Goal: Information Seeking & Learning: Compare options

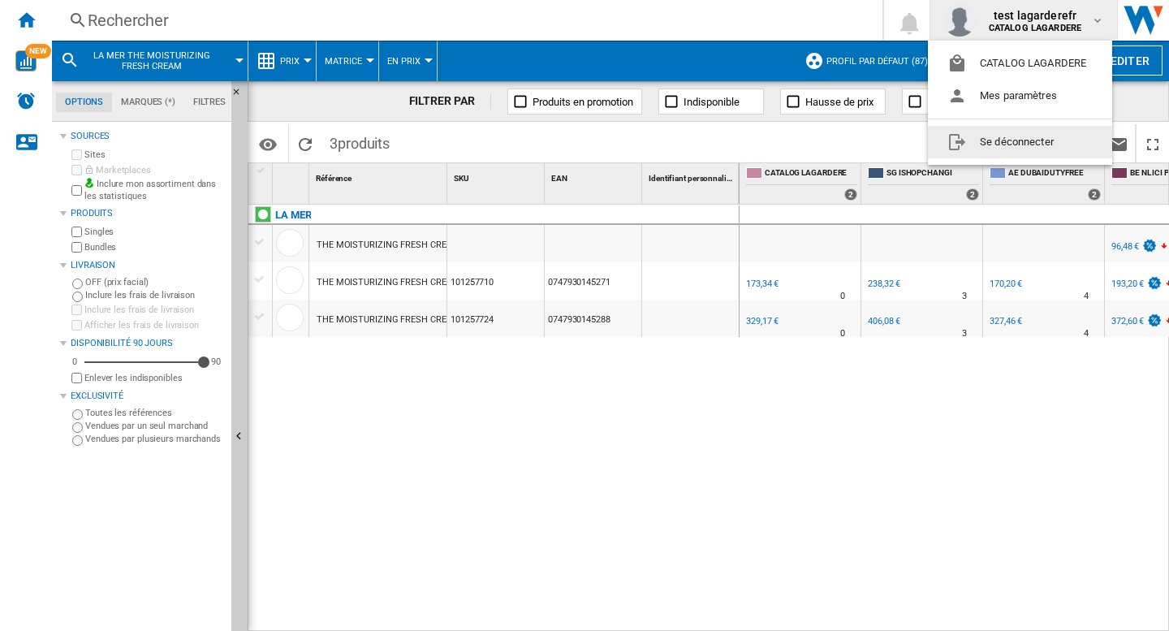
scroll to position [0, 226]
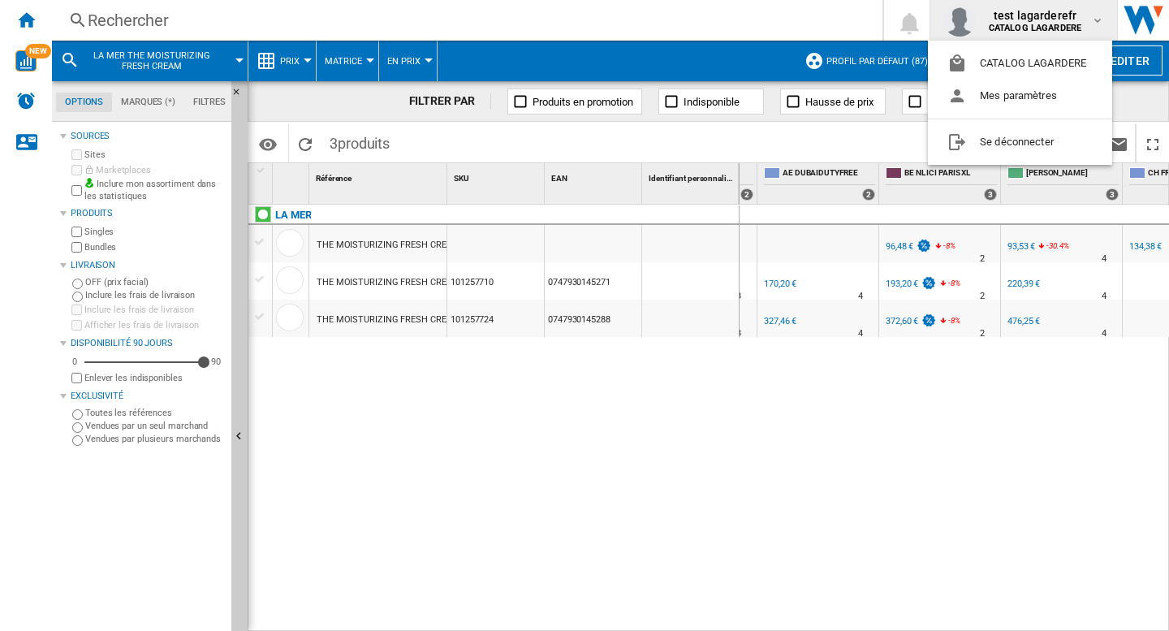
click at [688, 504] on md-backdrop at bounding box center [584, 315] width 1169 height 631
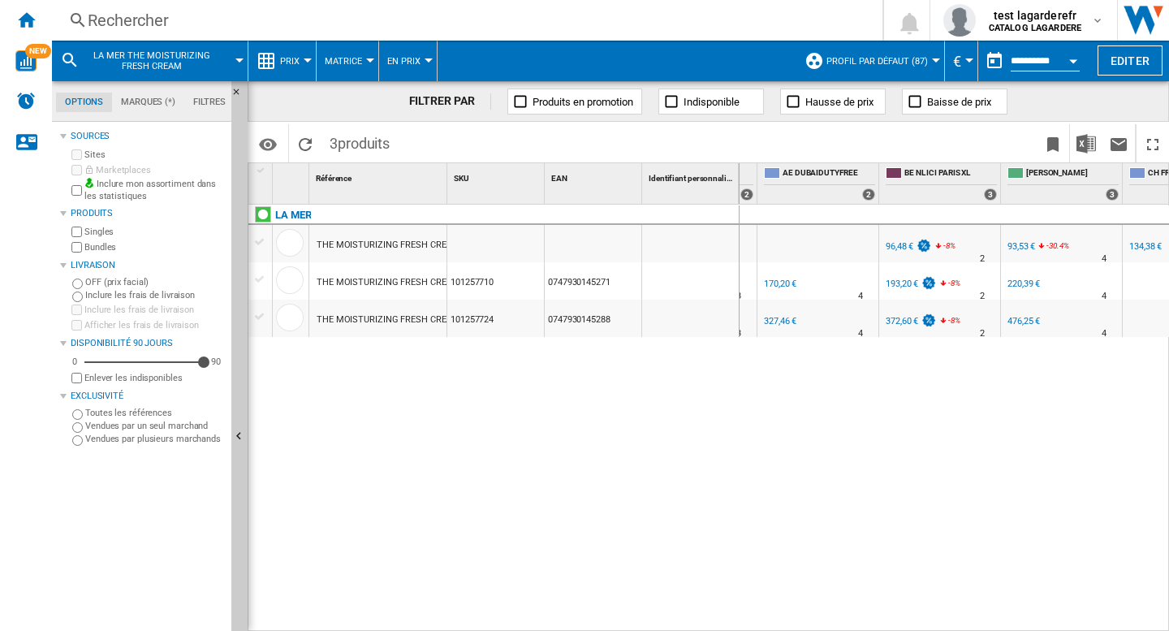
click at [142, 55] on span "la mer the moisturizing fresh cream" at bounding box center [151, 60] width 131 height 21
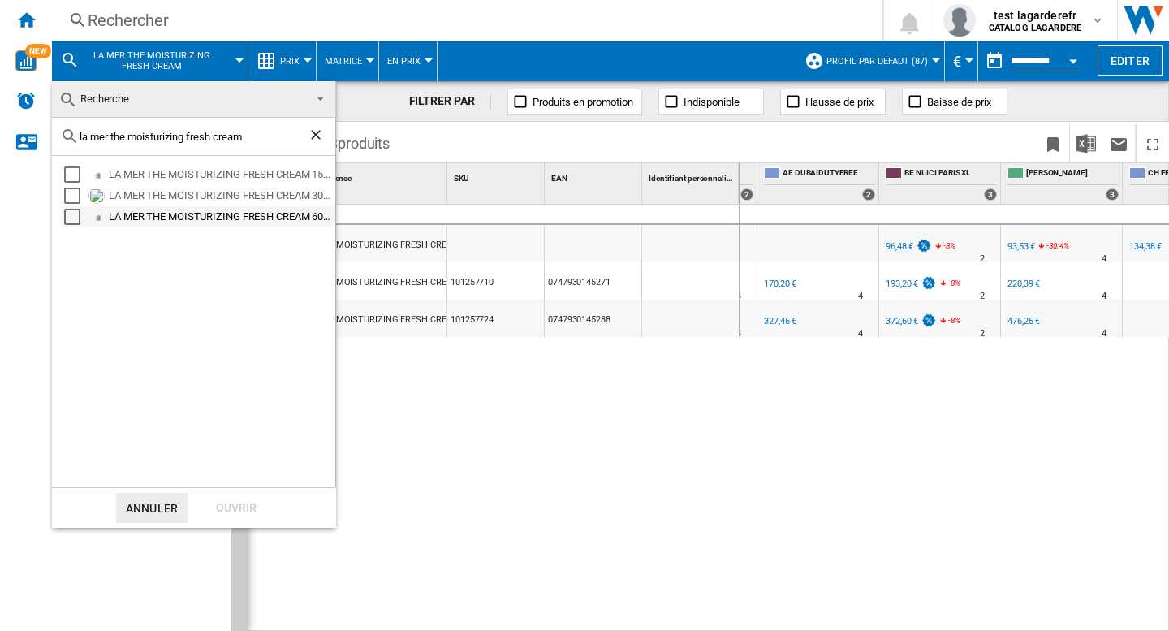
click at [72, 217] on div "Select" at bounding box center [72, 217] width 16 height 16
click at [242, 508] on div "Ouvrir" at bounding box center [235, 508] width 71 height 30
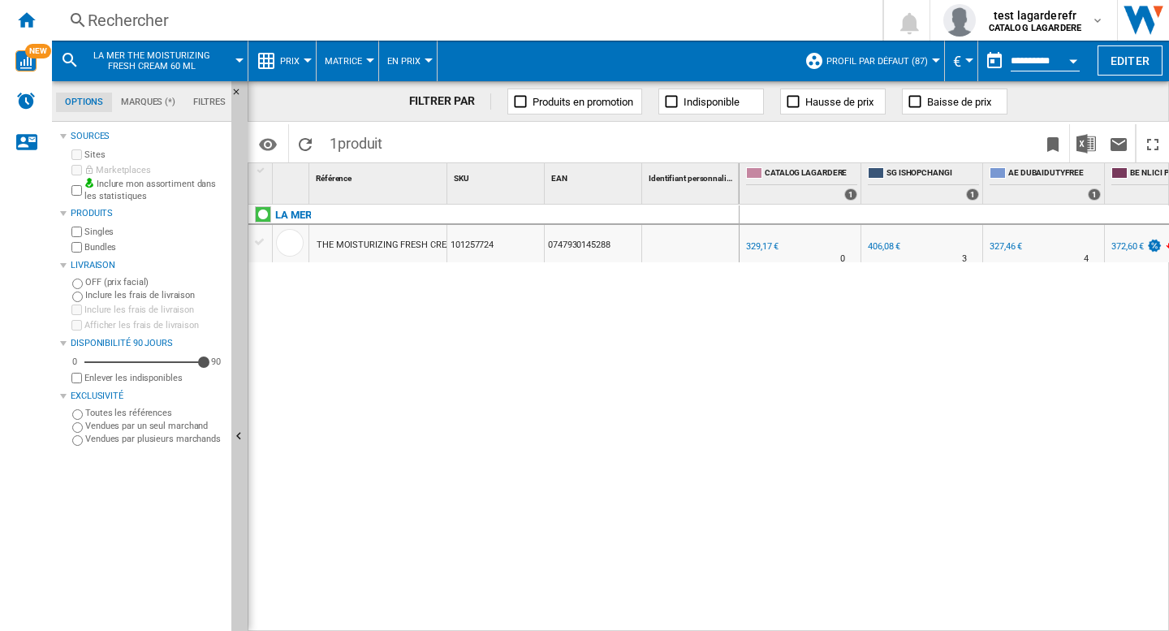
click at [286, 58] on span "Prix" at bounding box center [289, 61] width 19 height 11
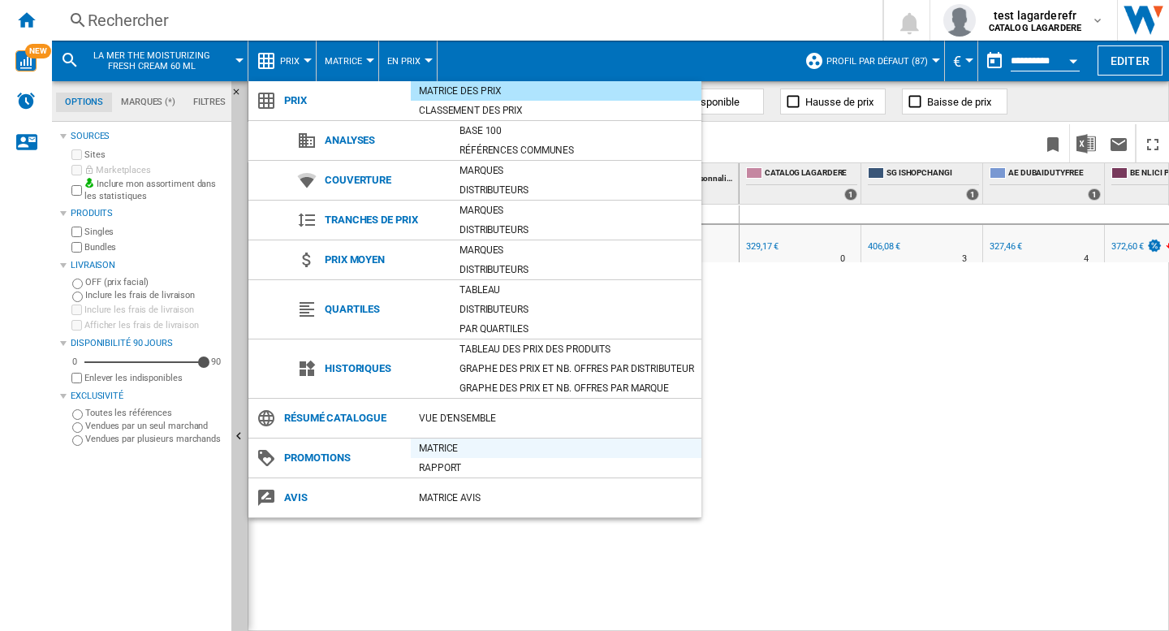
click at [438, 450] on div "Matrice" at bounding box center [556, 448] width 291 height 16
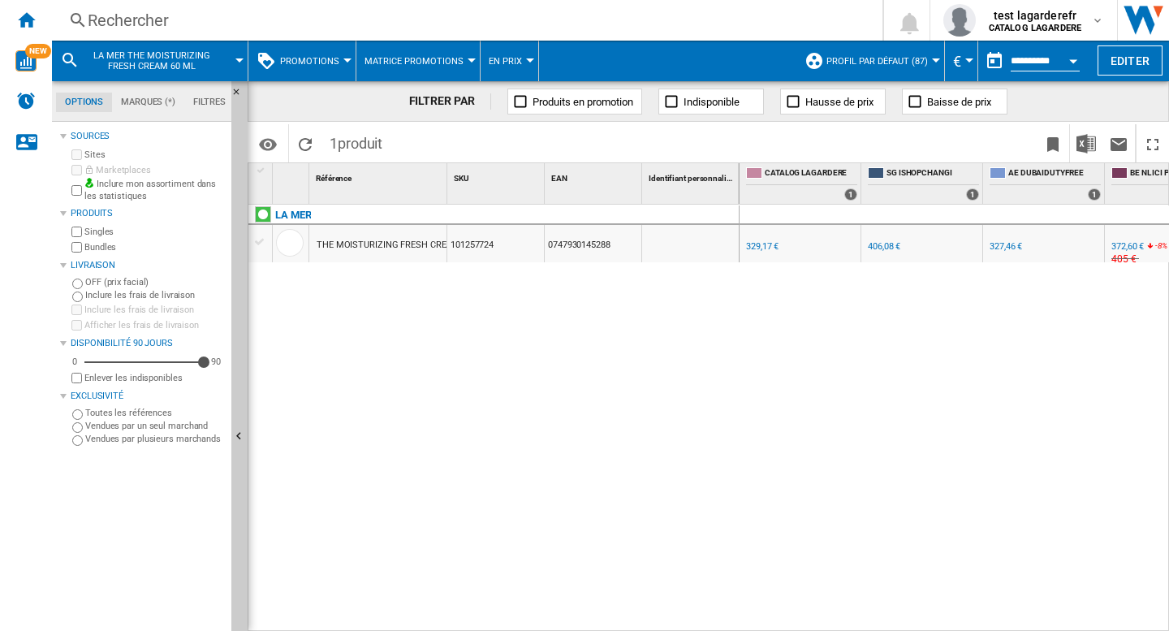
click at [493, 436] on div "LA MER THE MOISTURIZING FRESH CREAM 60 ML 101257724 0747930145288" at bounding box center [493, 413] width 491 height 418
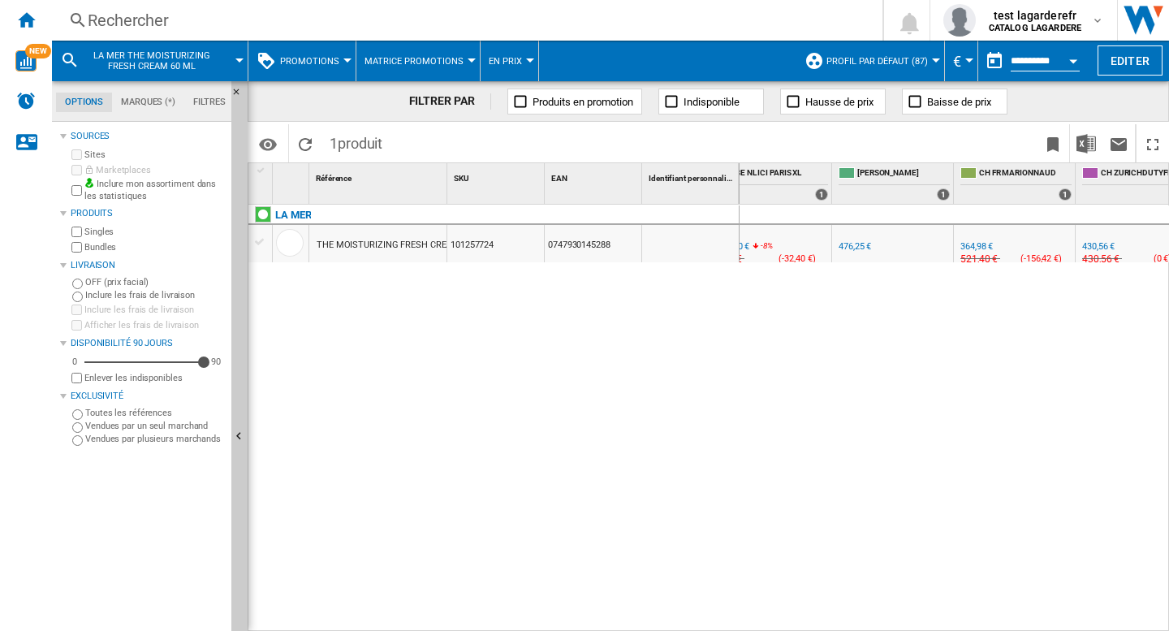
scroll to position [0, 342]
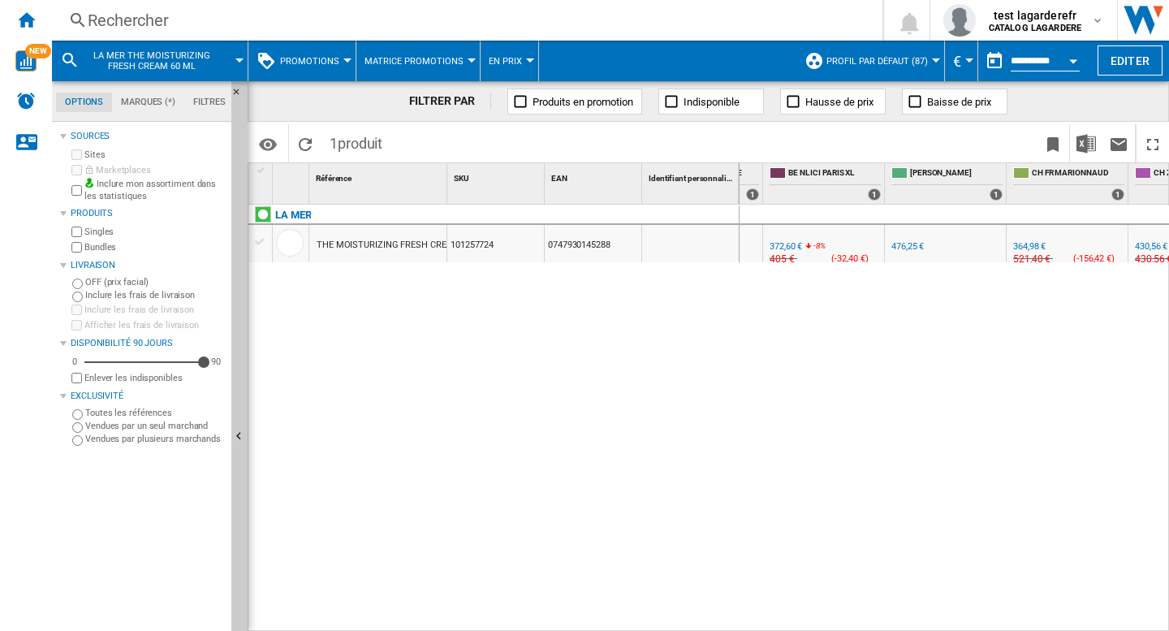
click at [767, 480] on div "0.0 % 329,17 € % N/A NaN € ( 329,17 € ) CATALOG LAGARDERE : SG ISHOPCHANGI +23.…" at bounding box center [954, 417] width 430 height 427
click at [566, 395] on div "LA MER THE MOISTURIZING FRESH CREAM 60 ML 101257724 0747930145288" at bounding box center [493, 413] width 491 height 418
click at [905, 66] on span "Profil par défaut (87)" at bounding box center [876, 61] width 101 height 11
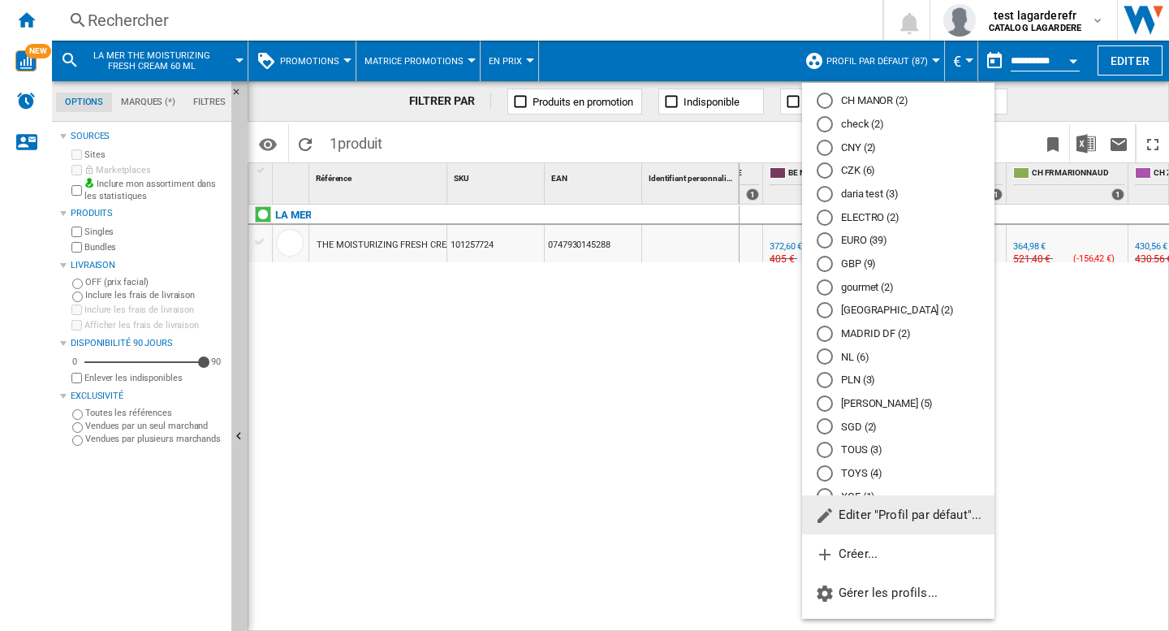
scroll to position [166, 0]
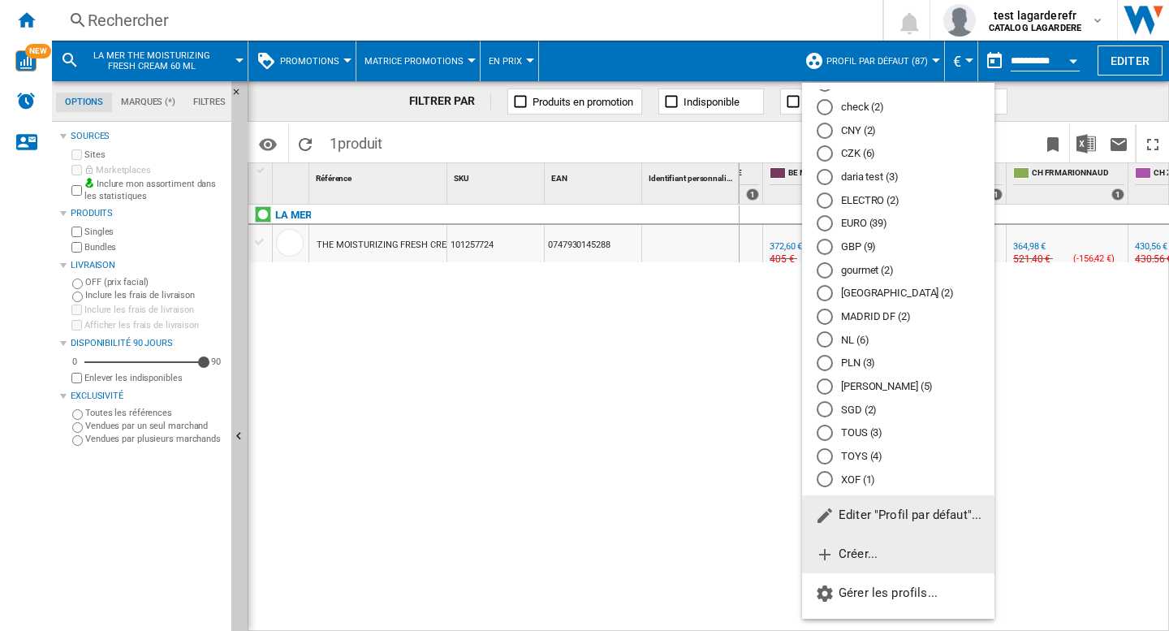
click at [858, 558] on span "Créer..." at bounding box center [846, 553] width 62 height 15
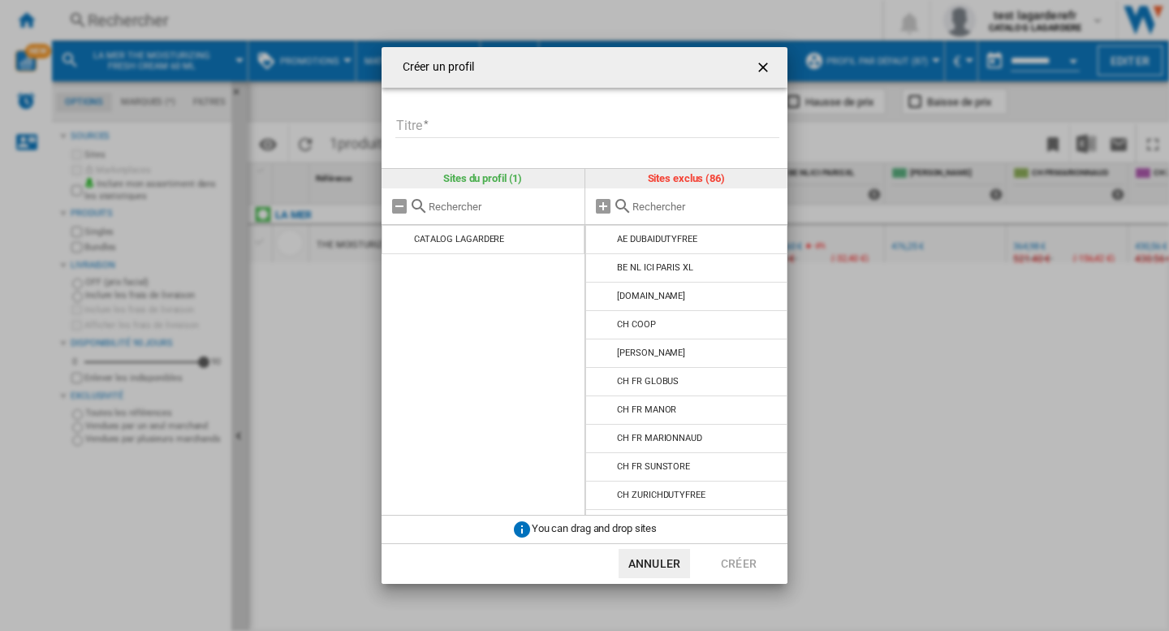
click at [473, 123] on input "Titre" at bounding box center [587, 126] width 384 height 24
type input "**********"
click at [645, 200] on input "text" at bounding box center [706, 206] width 148 height 12
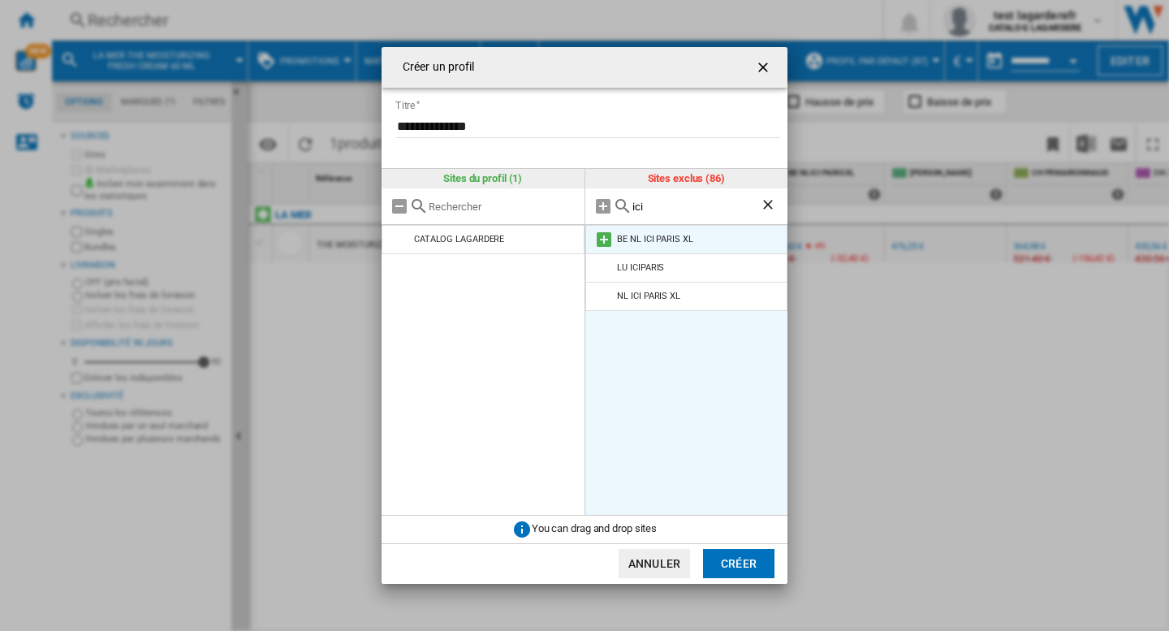
type input "ici"
click at [600, 244] on md-icon at bounding box center [603, 239] width 19 height 19
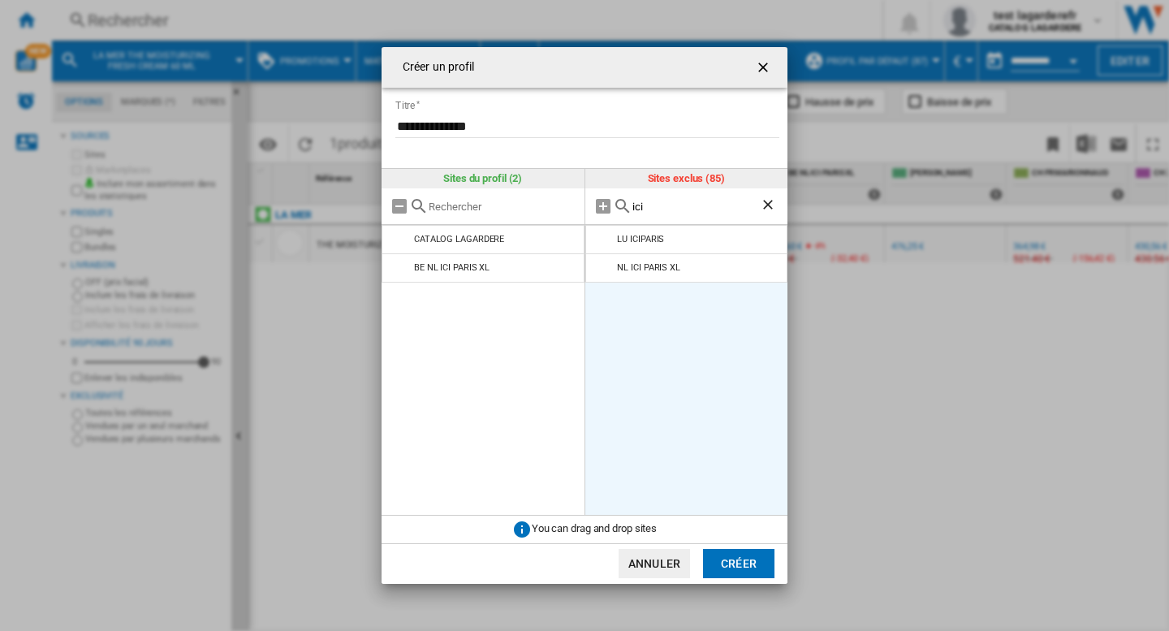
click at [730, 558] on button "Créer" at bounding box center [738, 563] width 71 height 29
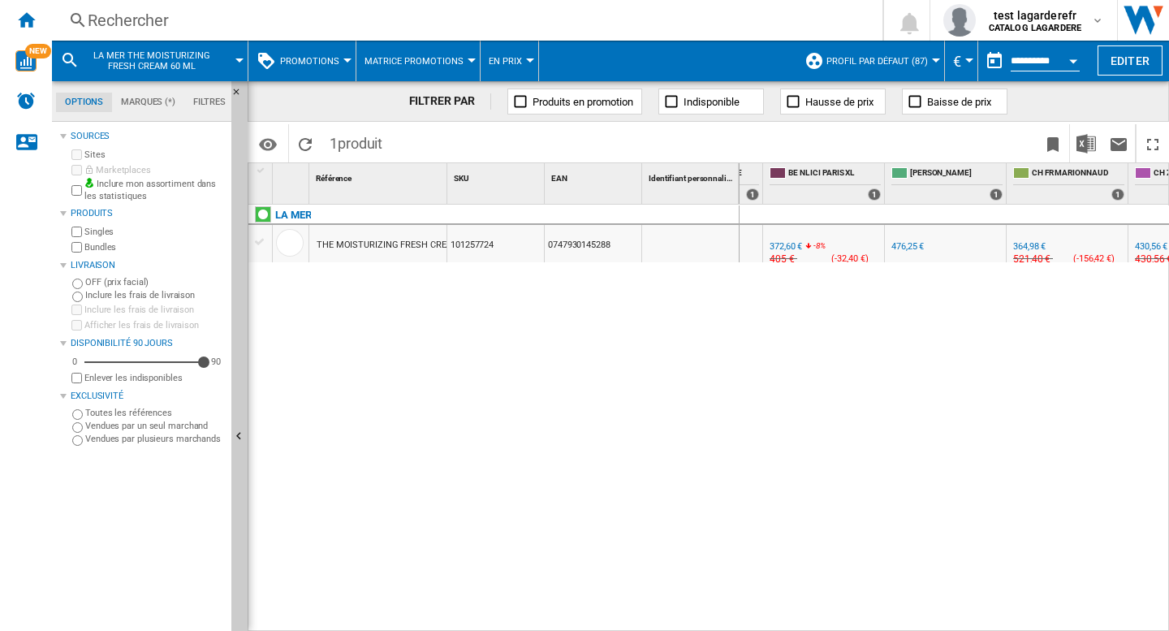
click at [885, 63] on span "Profil par défaut (87)" at bounding box center [876, 61] width 101 height 11
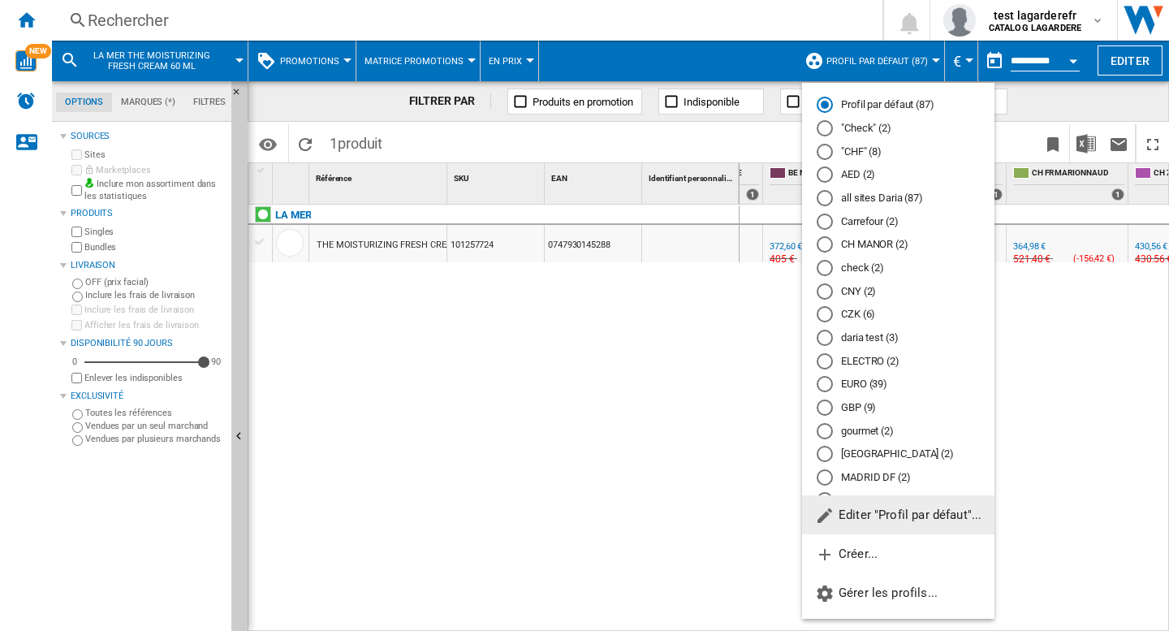
scroll to position [190, 0]
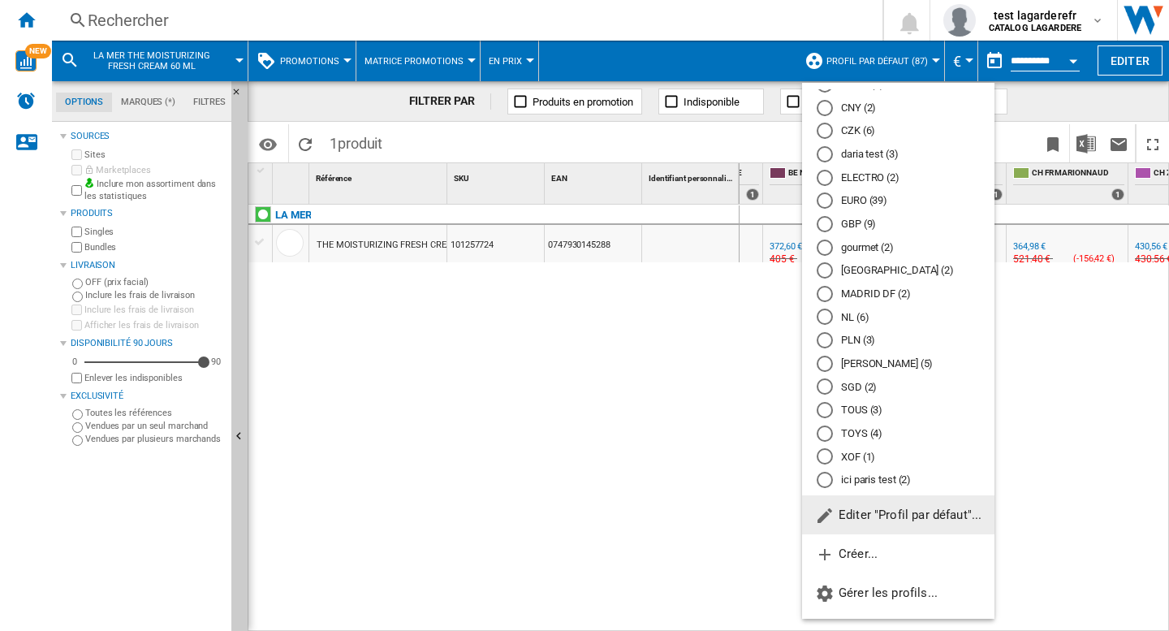
click at [829, 479] on div "ici paris test (2)" at bounding box center [824, 479] width 16 height 16
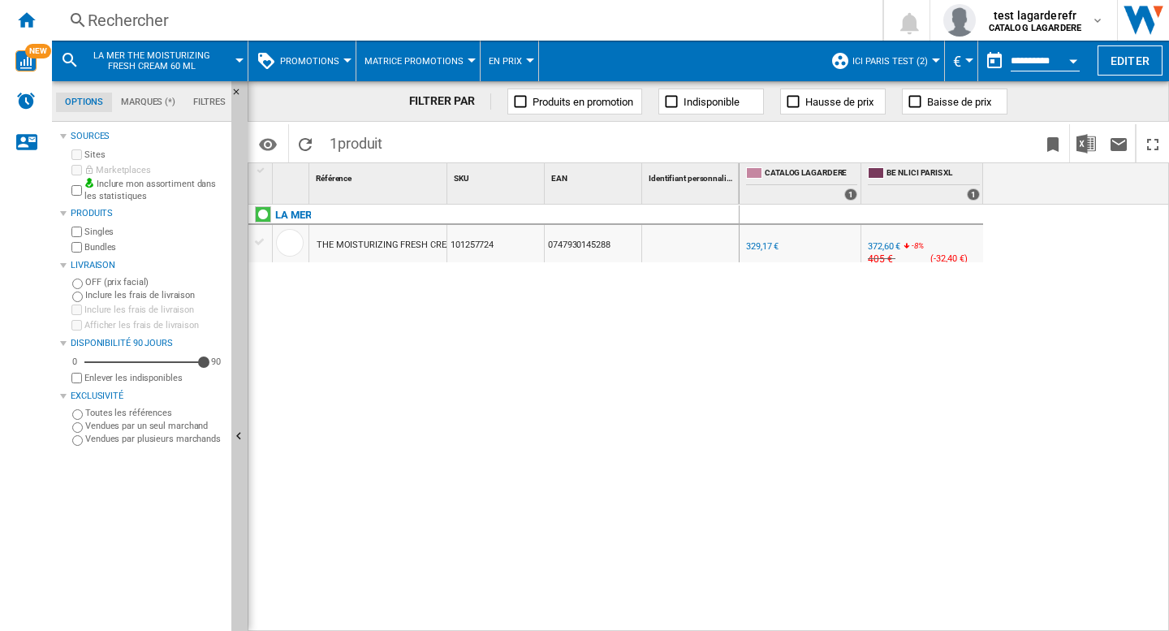
drag, startPoint x: 898, startPoint y: 370, endPoint x: 837, endPoint y: 377, distance: 62.1
click at [898, 370] on div "0.0 % 329,17 € % N/A NaN € ( 329,17 € ) CATALOG LAGARDERE : BE NL ICI PARIS XL …" at bounding box center [954, 417] width 430 height 427
click at [627, 421] on div "LA MER THE MOISTURIZING FRESH CREAM 60 ML 101257724 0747930145288" at bounding box center [493, 413] width 491 height 418
click at [592, 383] on div "LA MER THE MOISTURIZING FRESH CREAM 60 ML 101257724 0747930145288" at bounding box center [493, 413] width 491 height 418
click at [880, 247] on div "372,60 €" at bounding box center [883, 246] width 32 height 11
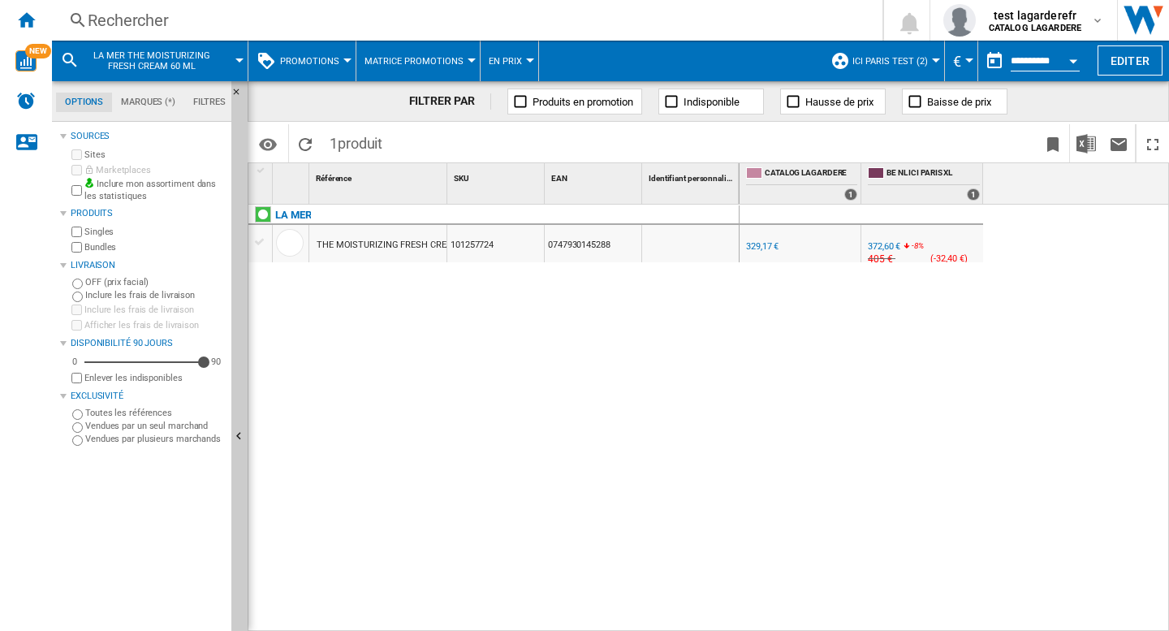
click at [172, 56] on span "LA MER THE MOISTURIZING FRESH CREAM 60 ML" at bounding box center [151, 60] width 131 height 21
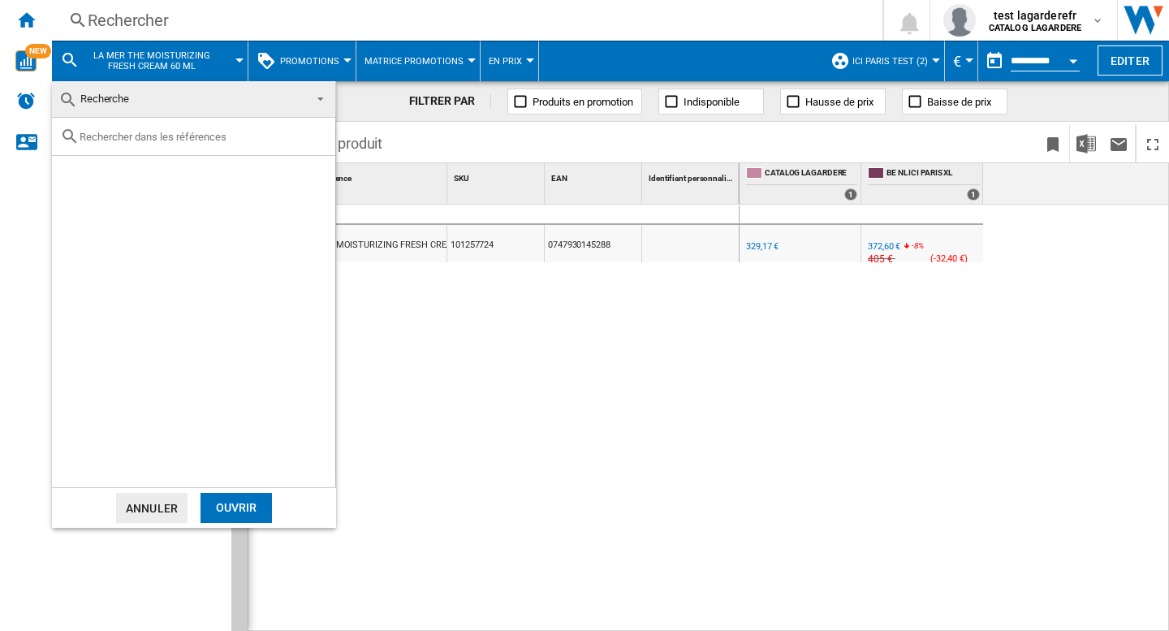
click at [90, 132] on input "text" at bounding box center [203, 137] width 247 height 12
click at [112, 133] on input "text" at bounding box center [203, 137] width 247 height 12
paste input "GUERLAIN ABEILLE ROYALE ADVANCED HUILE EN EAU JEUNESSE 50 ML"
type input "GUERLAIN ABEILLE ROYALE ADVANCED HUILE EN EAU JEUNESSE 50 ML"
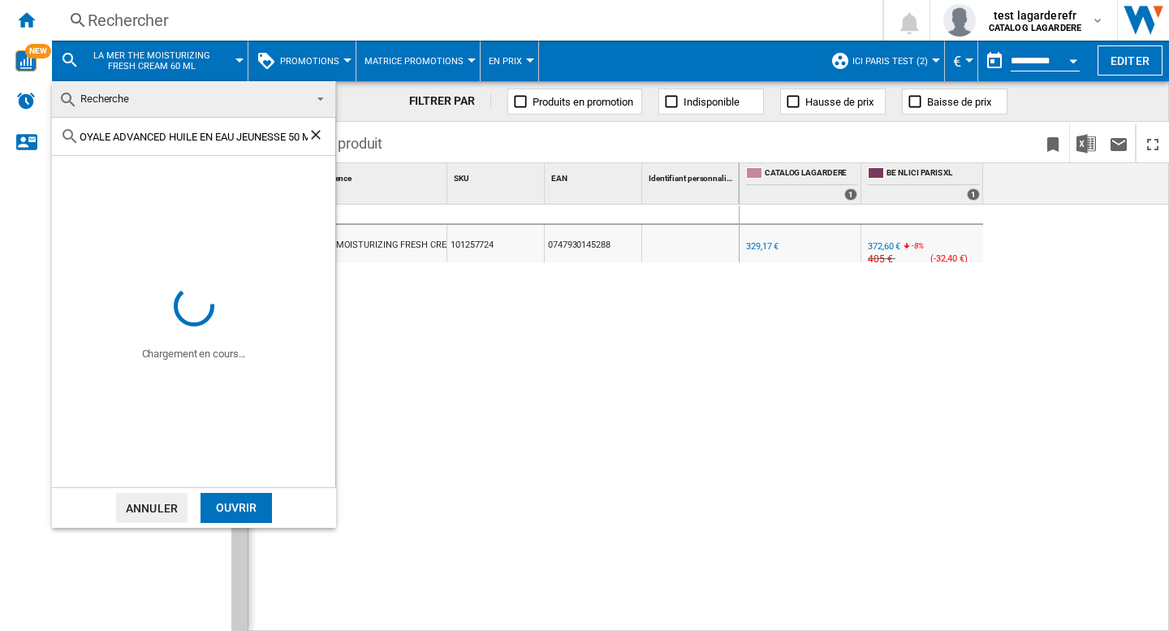
click at [163, 147] on div "GUERLAIN ABEILLE ROYALE ADVANCED HUILE EN EAU JEUNESSE 50 ML" at bounding box center [193, 137] width 283 height 38
click at [165, 138] on input "GUERLAIN ABEILLE ROYALE ADVANCED HUILE EN EAU JEUNESSE 50 ML" at bounding box center [194, 137] width 228 height 12
click at [236, 19] on md-backdrop at bounding box center [584, 315] width 1169 height 631
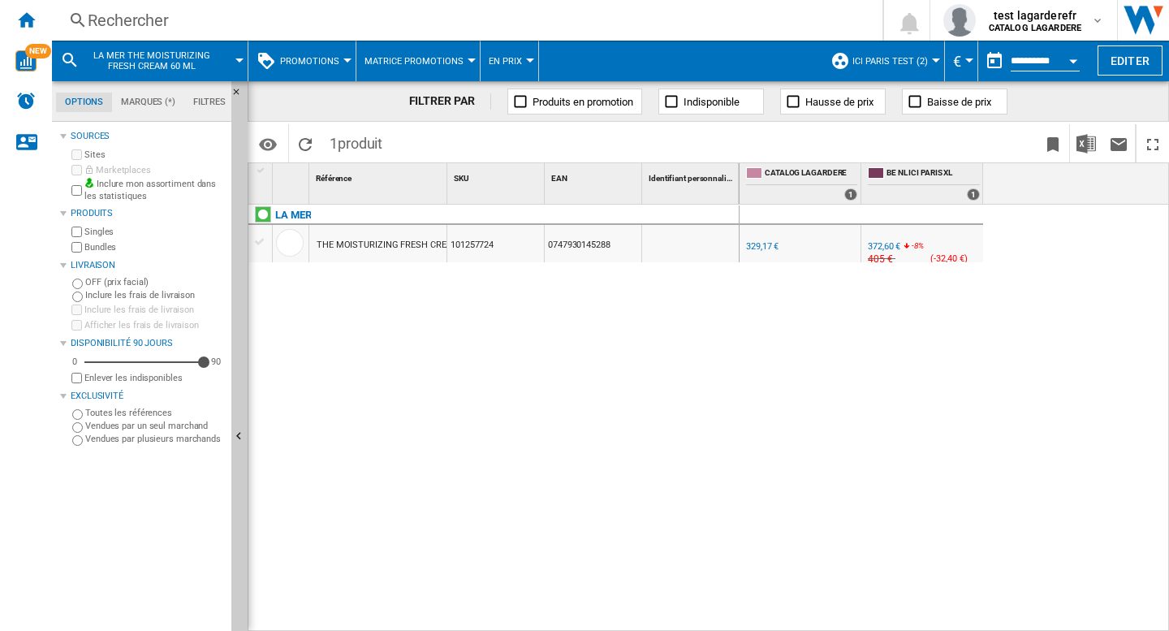
click at [226, 27] on div "Rechercher" at bounding box center [464, 20] width 752 height 23
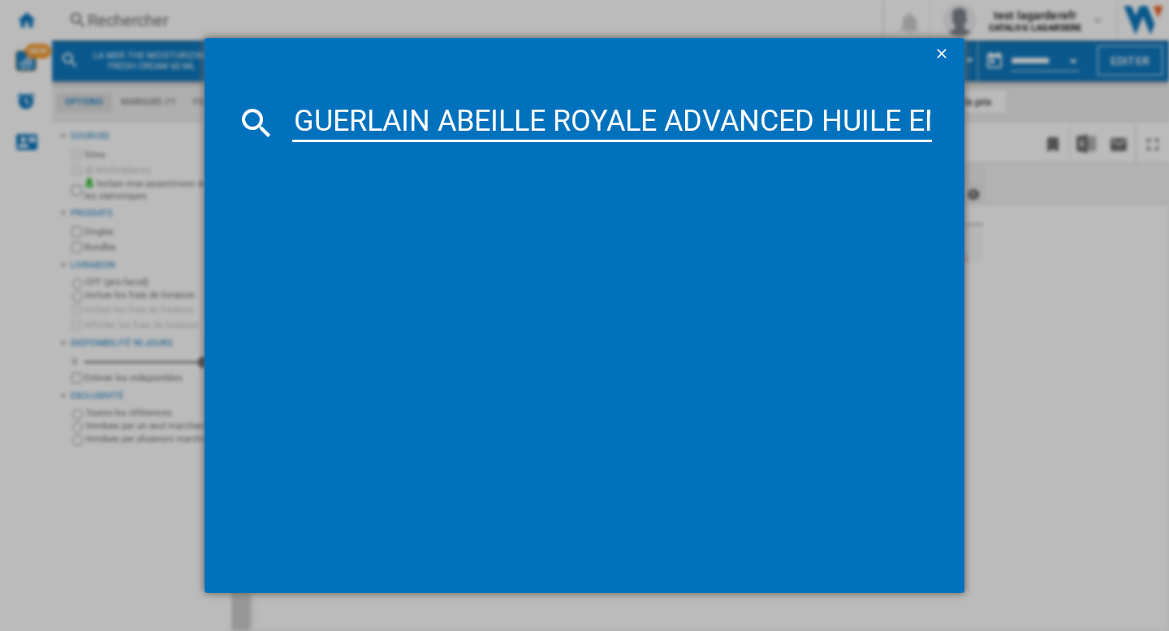
scroll to position [0, 325]
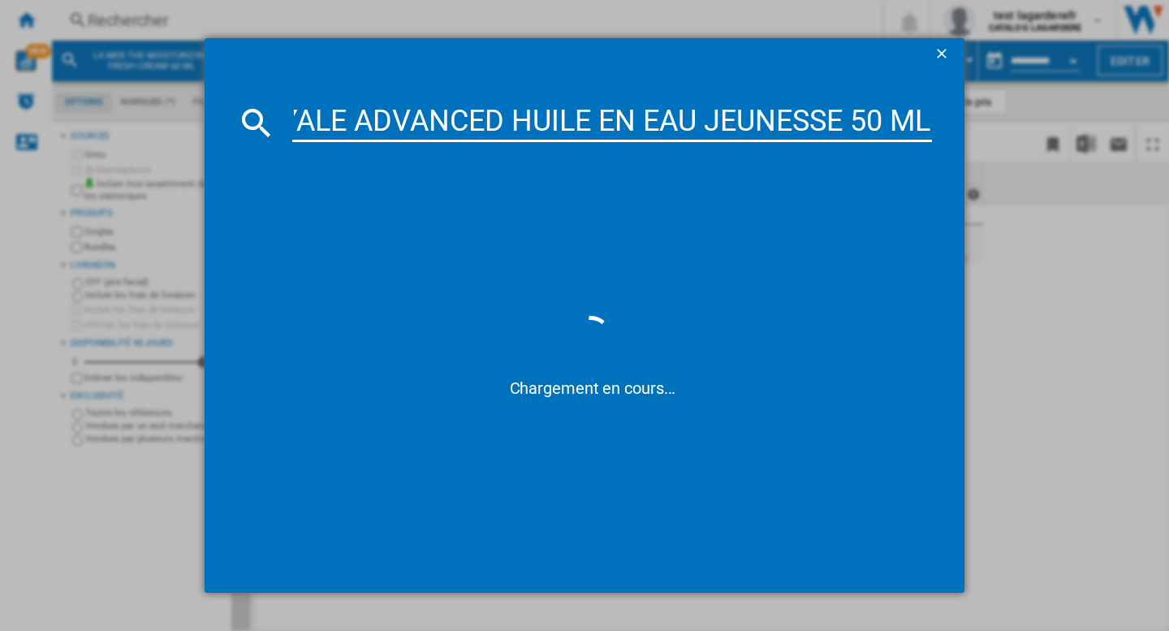
type input "GUERLAIN ABEILLE ROYALE ADVANCED HUILE EN EAU JEUNESSE 50 ML"
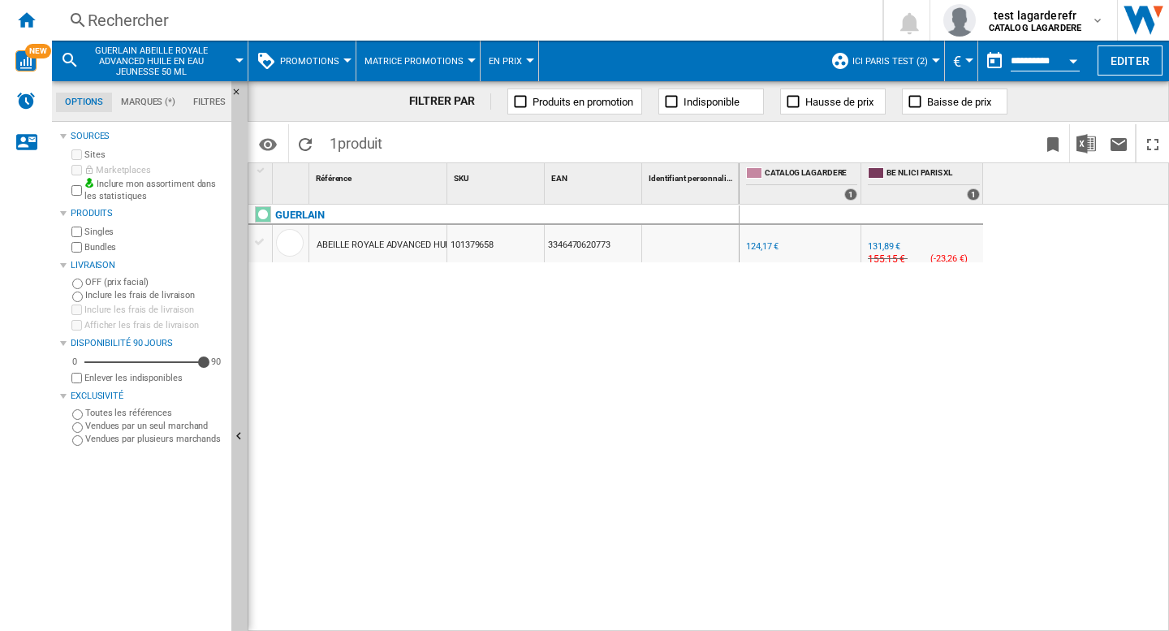
click at [889, 245] on div "131,89 €" at bounding box center [883, 246] width 32 height 11
click at [148, 35] on div "Rechercher Rechercher 0 test lagarderefr CATALOG LAGARDERE" at bounding box center [610, 20] width 1117 height 41
click at [156, 20] on div "Rechercher" at bounding box center [464, 20] width 752 height 23
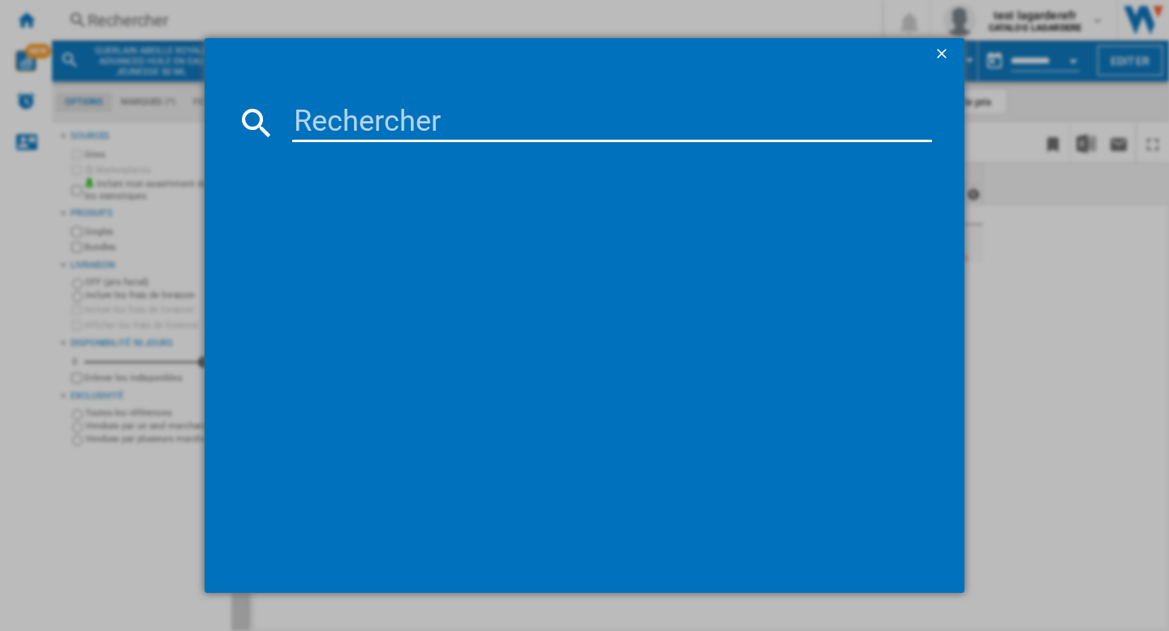
click at [355, 110] on input at bounding box center [611, 122] width 639 height 39
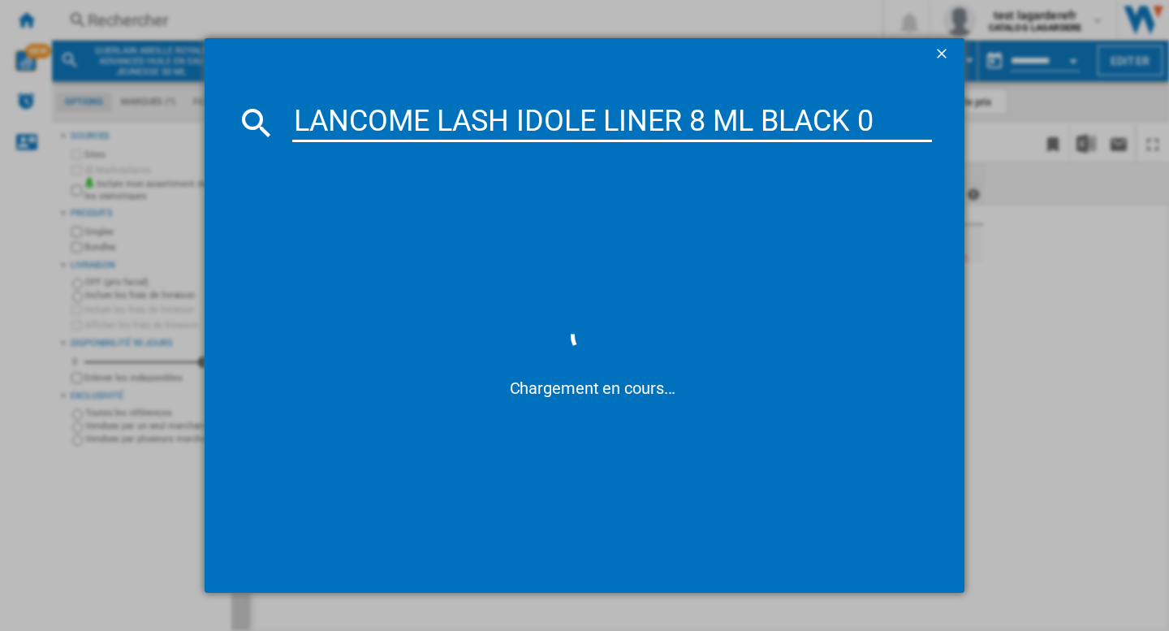
type input "LANCOME LASH IDOLE LINER 8 ML BLACK 01"
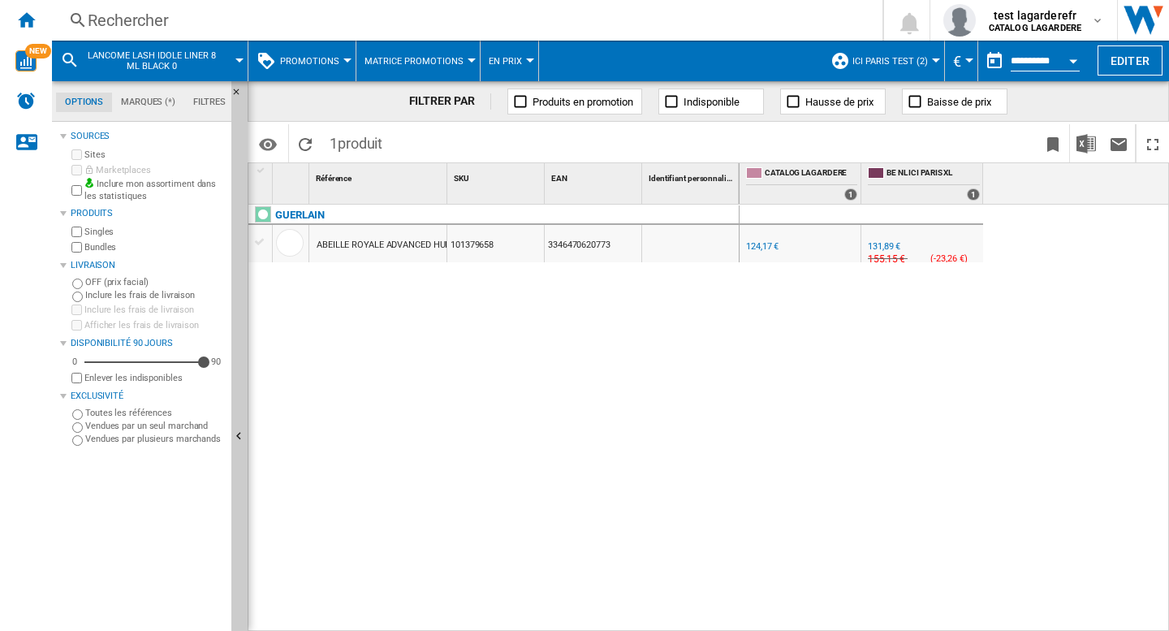
click at [545, 468] on div "GUERLAIN ABEILLE ROYALE ADVANCED HUILE EN EAU JEUNESSE 50 ML 101379658 33464706…" at bounding box center [493, 413] width 491 height 418
click at [874, 246] on div "13,60 €" at bounding box center [881, 246] width 28 height 11
click at [572, 442] on div "LANCOME LASH IDOLE LINER 8 ML BLACK 01 101377590 3614274195026" at bounding box center [493, 413] width 491 height 418
